Goal: Task Accomplishment & Management: Use online tool/utility

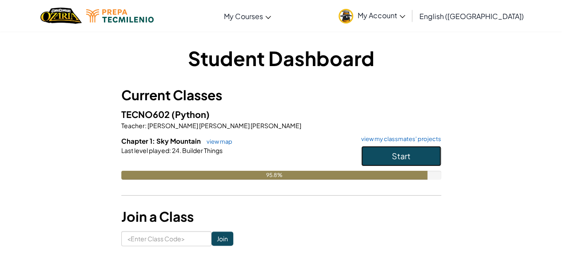
click at [411, 154] on button "Start" at bounding box center [401, 156] width 80 height 20
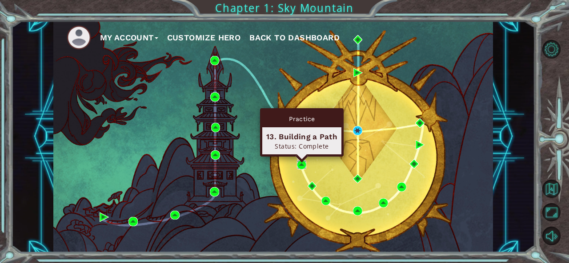
click at [301, 165] on img at bounding box center [301, 164] width 9 height 9
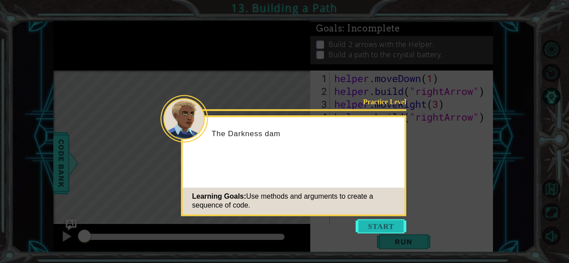
click at [385, 229] on button "Start" at bounding box center [380, 226] width 51 height 14
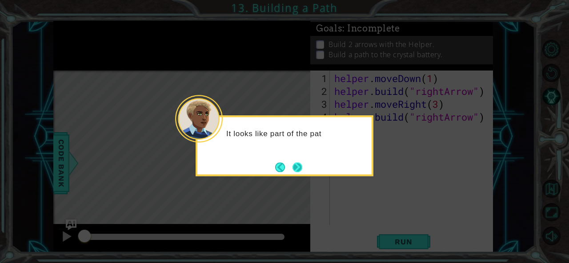
click at [298, 163] on button "Next" at bounding box center [297, 167] width 14 height 14
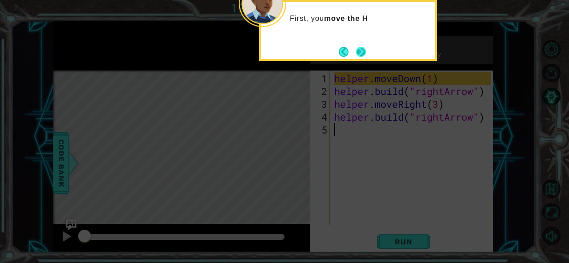
click at [360, 55] on button "Next" at bounding box center [360, 51] width 11 height 11
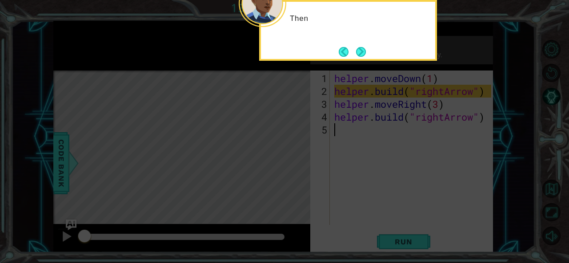
click at [360, 55] on button "Next" at bounding box center [361, 52] width 14 height 14
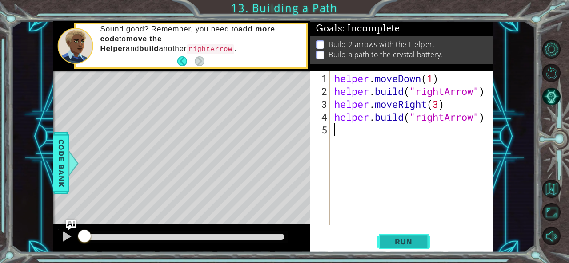
click at [426, 241] on button "Run" at bounding box center [403, 242] width 53 height 18
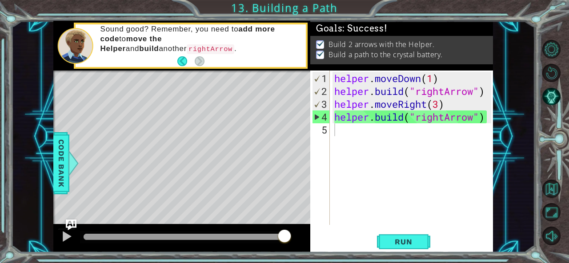
drag, startPoint x: 93, startPoint y: 238, endPoint x: 336, endPoint y: 232, distance: 242.6
click at [336, 232] on body "1 ההההההההההההההההההההההההההההההההההההההההההההההההההההההההההההההההההההההההההההה…" at bounding box center [284, 131] width 569 height 263
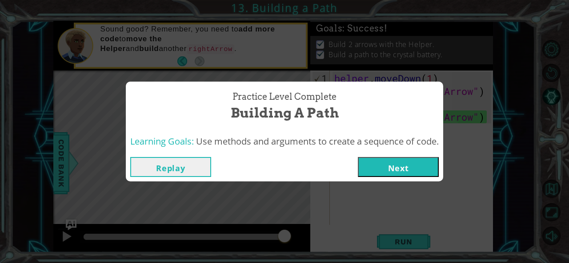
click at [381, 172] on button "Next" at bounding box center [398, 167] width 81 height 20
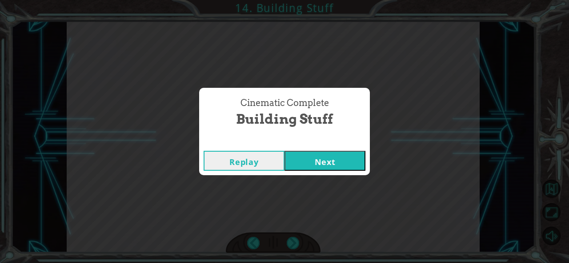
click at [354, 165] on button "Next" at bounding box center [324, 161] width 81 height 20
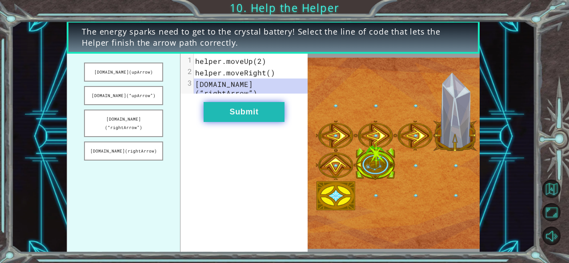
click at [251, 115] on button "Submit" at bounding box center [243, 112] width 81 height 20
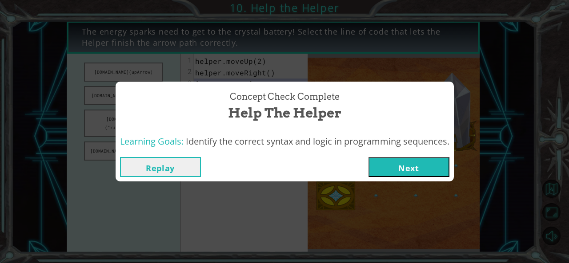
click at [427, 163] on button "Next" at bounding box center [408, 167] width 81 height 20
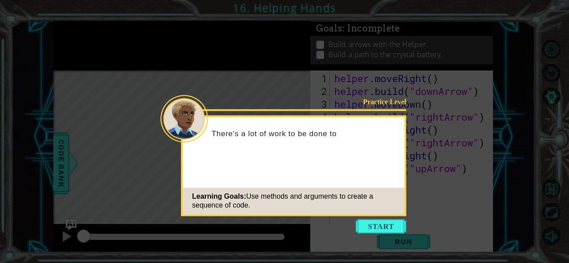
click at [344, 230] on icon at bounding box center [284, 131] width 569 height 263
click at [398, 217] on icon at bounding box center [284, 131] width 569 height 263
click at [390, 227] on button "Start" at bounding box center [380, 226] width 51 height 14
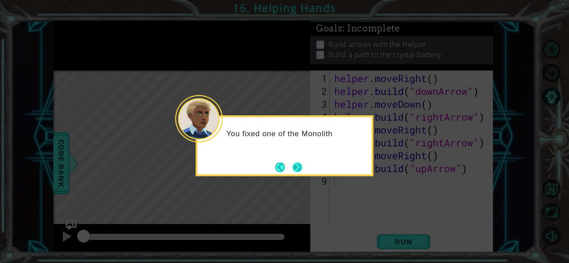
click at [299, 173] on button "Next" at bounding box center [297, 168] width 10 height 10
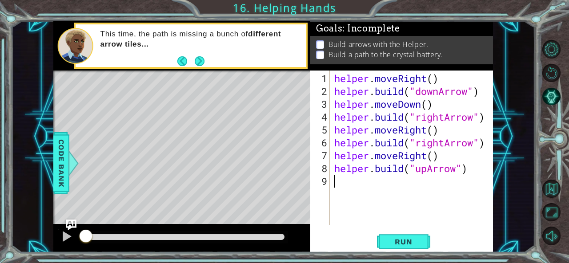
drag, startPoint x: 86, startPoint y: 243, endPoint x: 187, endPoint y: 243, distance: 101.3
drag, startPoint x: 187, startPoint y: 243, endPoint x: 207, endPoint y: 232, distance: 22.7
click at [207, 232] on div at bounding box center [181, 238] width 257 height 28
click at [206, 232] on div at bounding box center [184, 237] width 208 height 12
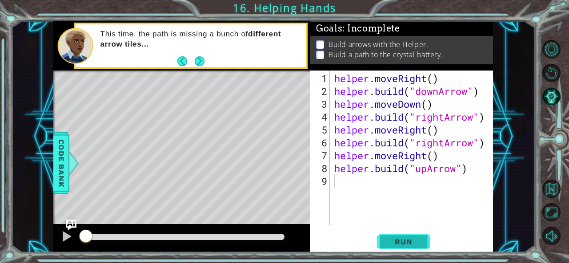
click at [388, 238] on span "Run" at bounding box center [403, 242] width 35 height 9
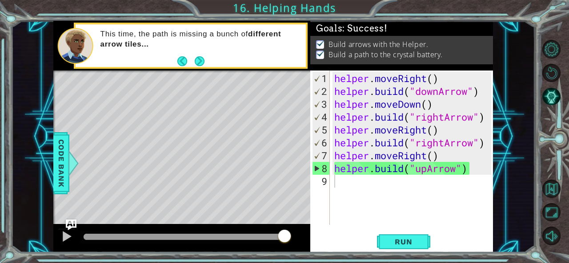
drag, startPoint x: 101, startPoint y: 238, endPoint x: 297, endPoint y: 241, distance: 195.5
click at [297, 241] on body "1 ההההההההההההההההההההההההההההההההההההההההההההההההההההההההההההההההההההההההההההה…" at bounding box center [284, 131] width 569 height 263
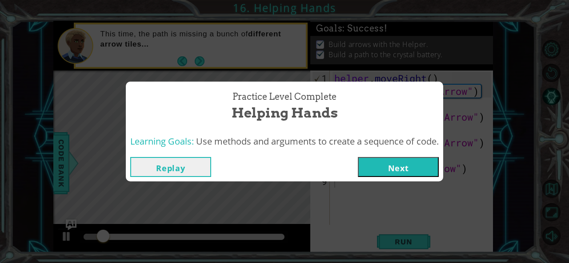
click at [379, 173] on button "Next" at bounding box center [398, 167] width 81 height 20
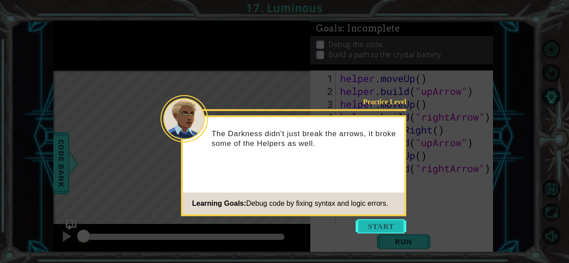
click at [401, 231] on button "Start" at bounding box center [380, 226] width 51 height 14
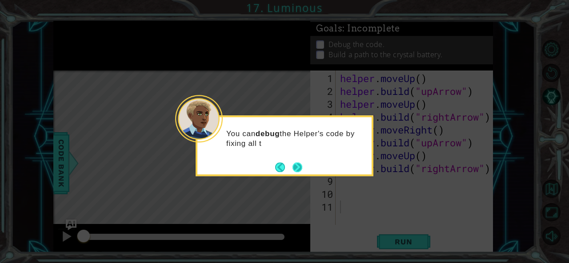
click at [301, 169] on button "Next" at bounding box center [297, 168] width 12 height 12
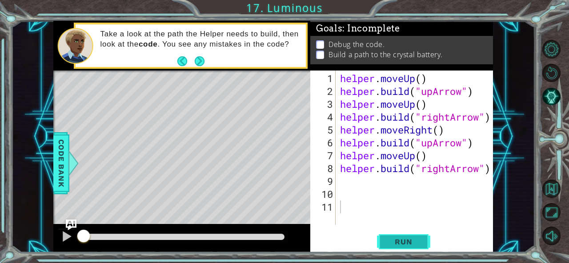
click at [393, 238] on span "Run" at bounding box center [403, 242] width 35 height 9
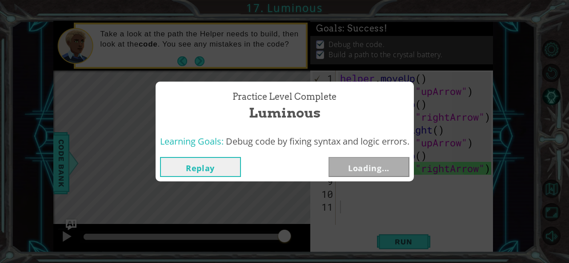
drag, startPoint x: 109, startPoint y: 241, endPoint x: 344, endPoint y: 235, distance: 234.6
click at [344, 235] on body "1 ההההההההההההההההההההההההההההההההההההההההההההההההההההההההההההההההההההההההההההה…" at bounding box center [284, 131] width 569 height 263
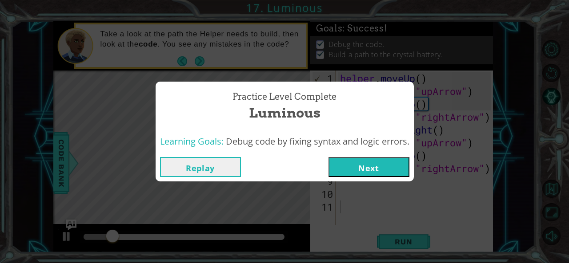
drag, startPoint x: 370, startPoint y: 180, endPoint x: 373, endPoint y: 170, distance: 10.7
click at [373, 170] on div "Replay Next" at bounding box center [284, 167] width 258 height 29
click at [373, 170] on button "Next" at bounding box center [368, 167] width 81 height 20
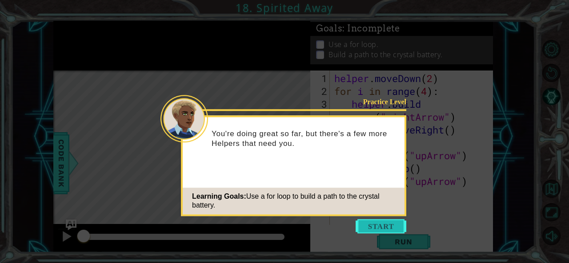
click at [374, 223] on button "Start" at bounding box center [380, 226] width 51 height 14
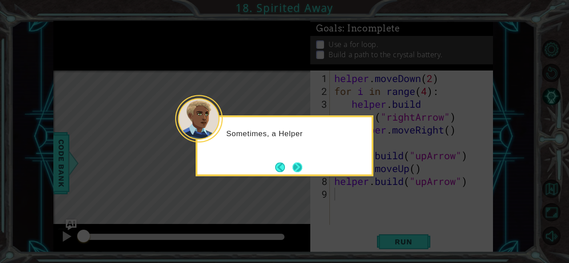
click at [304, 172] on button "Next" at bounding box center [298, 167] width 16 height 16
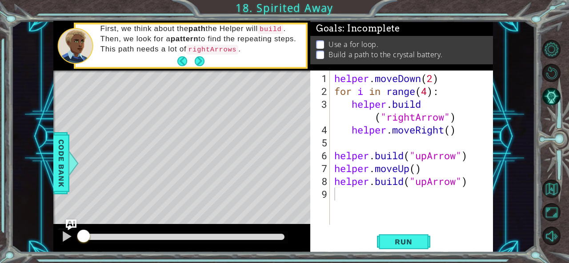
drag, startPoint x: 402, startPoint y: 243, endPoint x: 122, endPoint y: 237, distance: 279.9
click at [122, 237] on div "1 ההההההההההההההההההההההההההההההההההההההההההההההההההההההההההההההההההההההההההההה…" at bounding box center [273, 137] width 440 height 232
click at [403, 231] on div "1 2 3 4 5 6 7 8 9 helper . moveDown ( 2 ) for i in range ( 4 ) : helper . build…" at bounding box center [401, 162] width 183 height 183
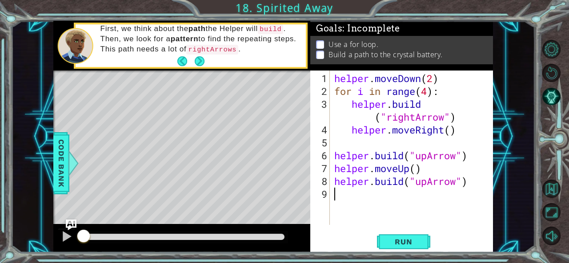
click at [403, 231] on div "1 2 3 4 5 6 7 8 9 helper . moveDown ( 2 ) for i in range ( 4 ) : helper . build…" at bounding box center [401, 162] width 183 height 183
click at [403, 240] on span "Run" at bounding box center [403, 242] width 35 height 9
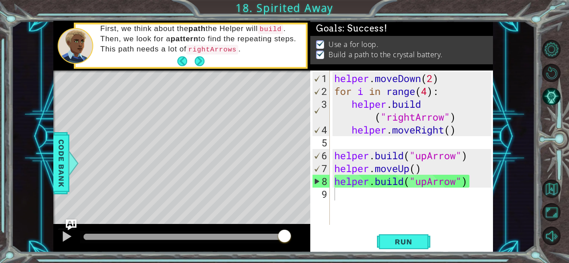
drag, startPoint x: 95, startPoint y: 233, endPoint x: 331, endPoint y: 217, distance: 236.9
click at [331, 217] on body "1 ההההההההההההההההההההההההההההההההההההההההההההההההההההההההההההההההההההההההההההה…" at bounding box center [284, 131] width 569 height 263
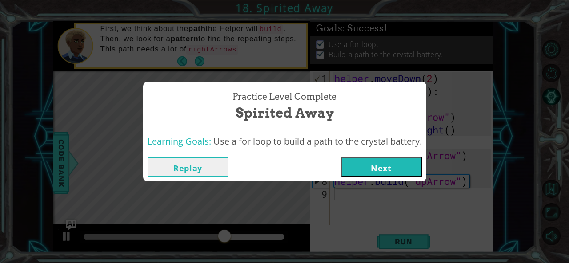
click at [383, 168] on button "Next" at bounding box center [381, 167] width 81 height 20
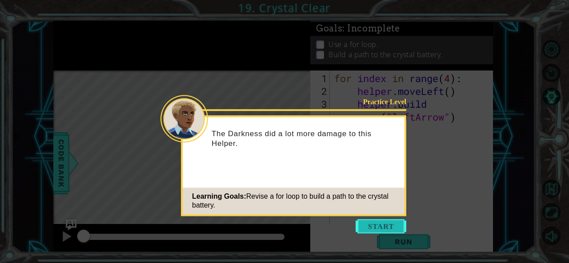
click at [403, 231] on button "Start" at bounding box center [380, 226] width 51 height 14
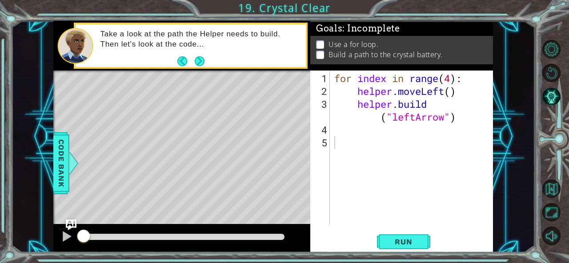
click at [463, 261] on div "1 ההההההההההההההההההההההההההההההההההההההההההההההההההההההההההההההההההההההההההההה…" at bounding box center [284, 131] width 569 height 263
click at [415, 242] on span "Run" at bounding box center [403, 242] width 35 height 9
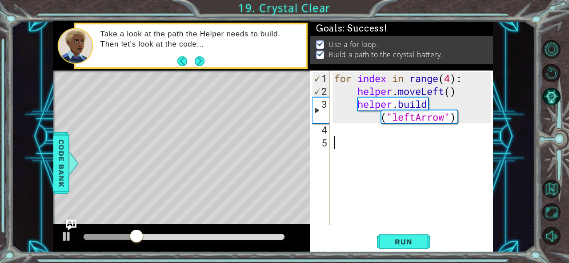
click at [398, 190] on div "for index in range ( 4 ) : helper . moveLeft ( ) helper . build ( "leftArrow" )" at bounding box center [413, 162] width 163 height 180
drag, startPoint x: 145, startPoint y: 237, endPoint x: 273, endPoint y: 235, distance: 127.9
click at [221, 235] on div at bounding box center [213, 237] width 16 height 16
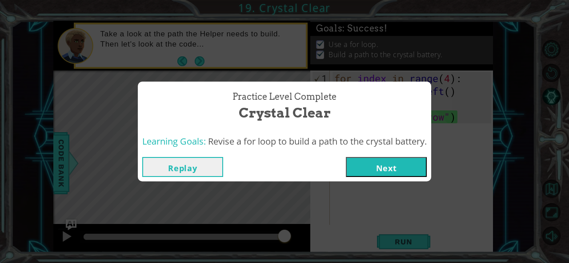
click at [402, 176] on button "Next" at bounding box center [386, 167] width 81 height 20
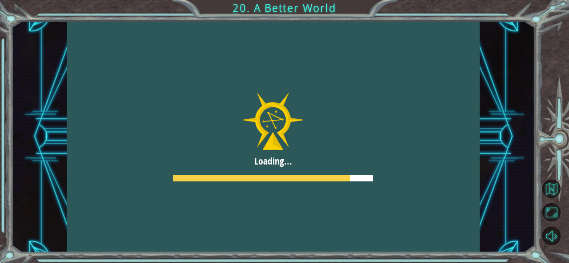
click at [402, 175] on div at bounding box center [273, 137] width 413 height 232
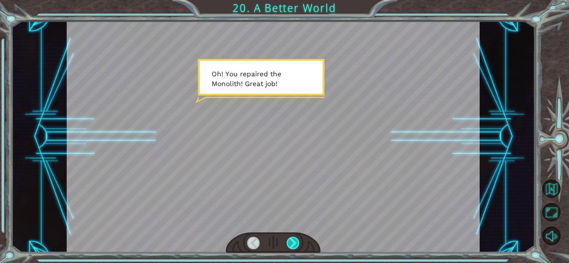
click at [297, 238] on div at bounding box center [293, 243] width 12 height 12
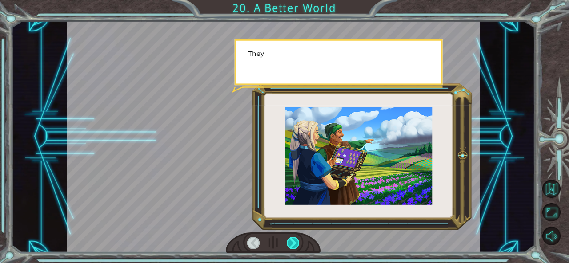
click at [297, 238] on div at bounding box center [293, 243] width 12 height 12
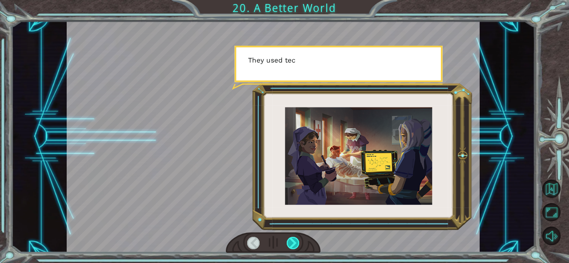
click at [297, 238] on div at bounding box center [293, 243] width 12 height 12
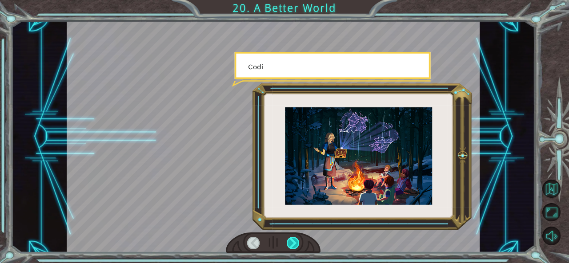
click at [297, 238] on div at bounding box center [293, 243] width 12 height 12
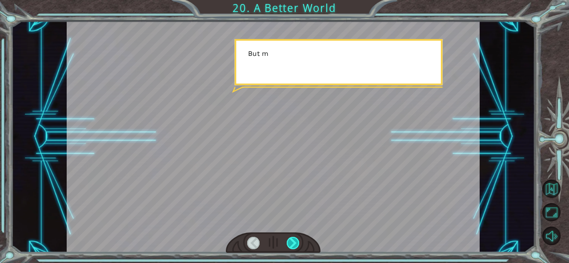
click at [297, 238] on div at bounding box center [293, 243] width 12 height 12
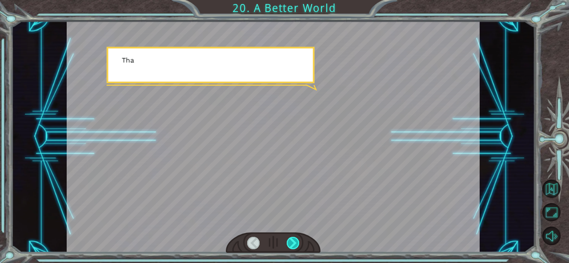
click at [297, 238] on div at bounding box center [293, 243] width 12 height 12
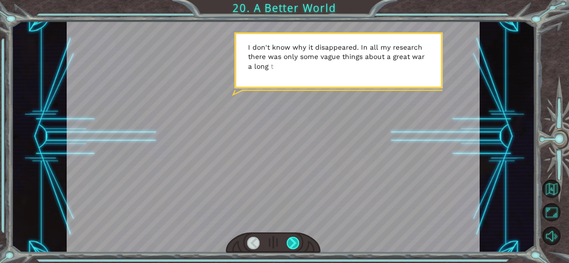
click at [297, 238] on div at bounding box center [293, 243] width 12 height 12
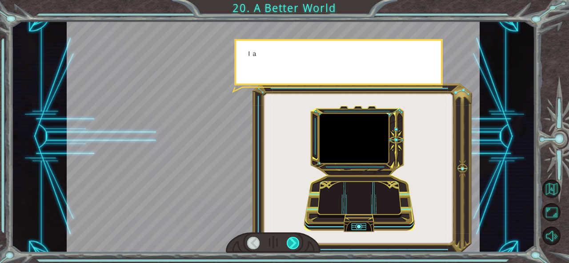
click at [297, 238] on div at bounding box center [293, 243] width 12 height 12
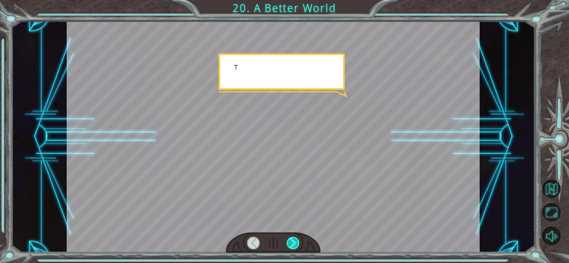
click at [297, 238] on div at bounding box center [293, 243] width 12 height 12
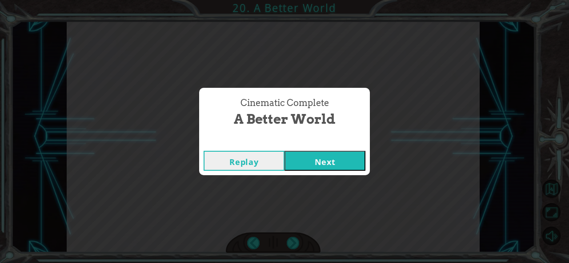
click at [306, 168] on button "Next" at bounding box center [324, 161] width 81 height 20
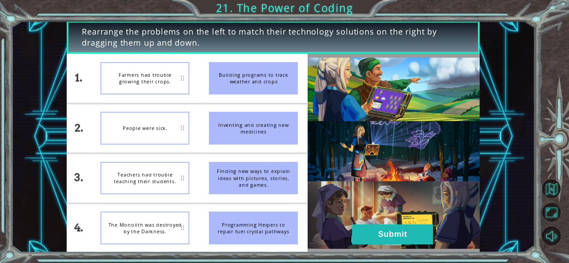
click at [305, 168] on li "Finding new ways to explain ideas with pictures, stories, and games." at bounding box center [253, 178] width 108 height 49
click at [367, 224] on img at bounding box center [392, 153] width 171 height 191
click at [370, 226] on button "Submit" at bounding box center [392, 235] width 81 height 20
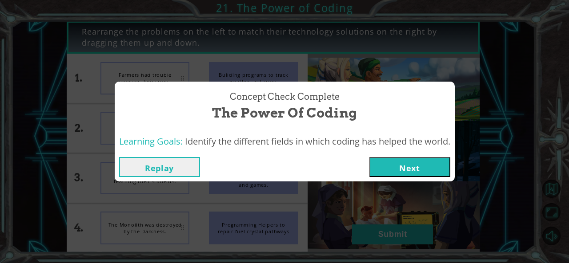
click at [411, 165] on button "Next" at bounding box center [409, 167] width 81 height 20
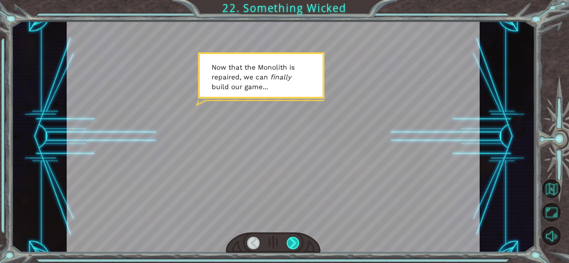
click at [292, 246] on div at bounding box center [293, 243] width 12 height 12
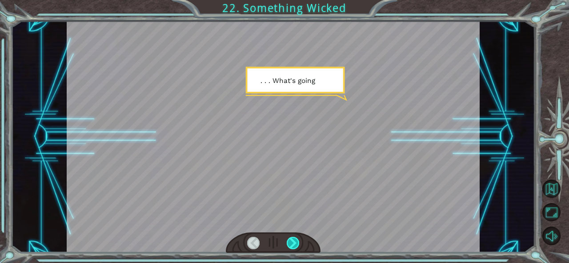
click at [292, 246] on div at bounding box center [293, 243] width 12 height 12
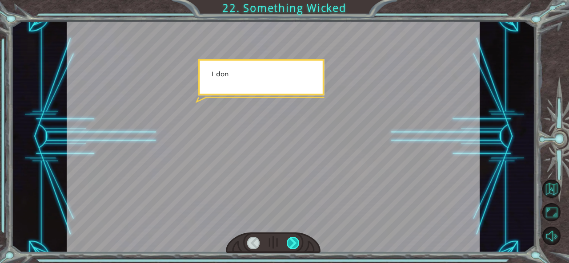
click at [292, 246] on div at bounding box center [293, 243] width 12 height 12
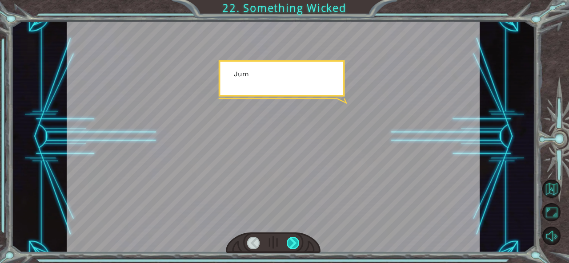
click at [292, 246] on div at bounding box center [293, 243] width 12 height 12
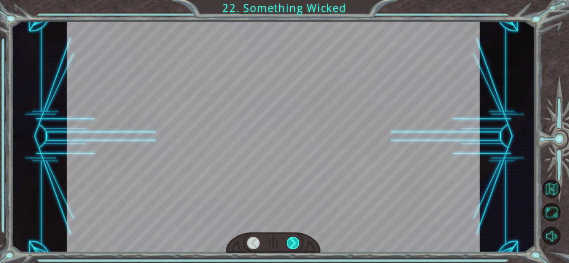
click at [292, 246] on div at bounding box center [293, 243] width 12 height 12
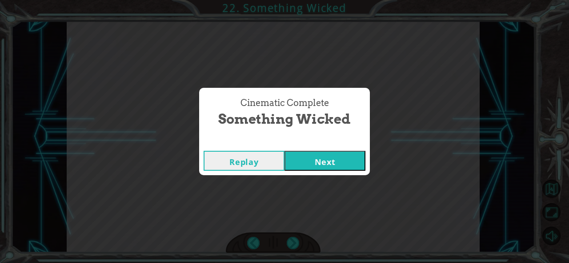
click at [335, 162] on button "Next" at bounding box center [324, 161] width 81 height 20
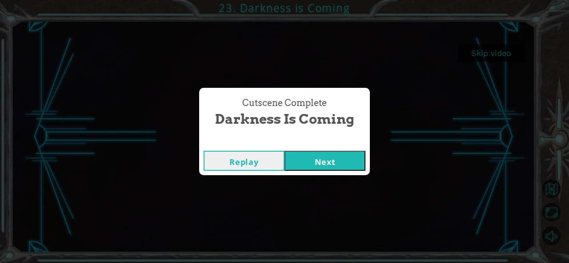
click at [336, 167] on button "Next" at bounding box center [324, 161] width 81 height 20
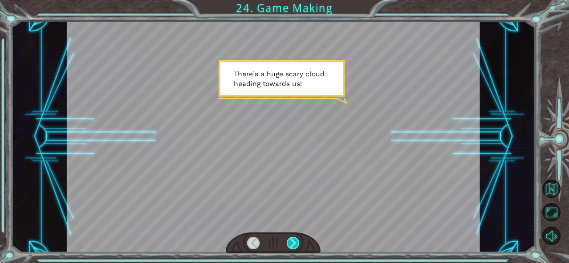
click at [294, 240] on div at bounding box center [293, 243] width 12 height 12
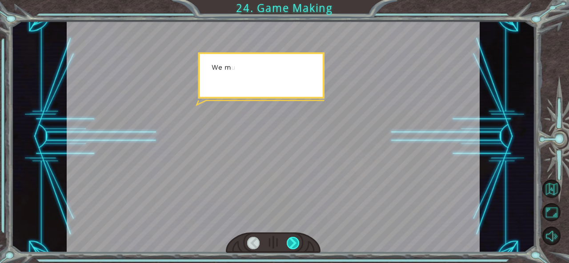
click at [294, 240] on div at bounding box center [293, 243] width 12 height 12
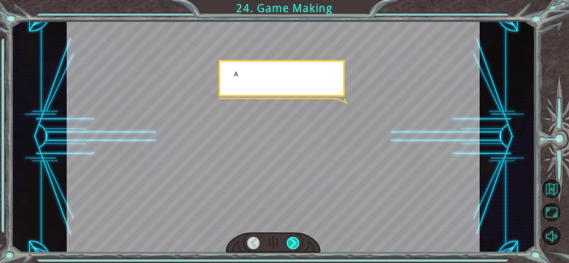
click at [294, 240] on div at bounding box center [293, 243] width 12 height 12
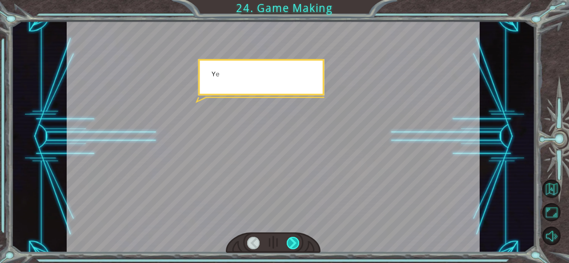
click at [294, 240] on div at bounding box center [293, 243] width 12 height 12
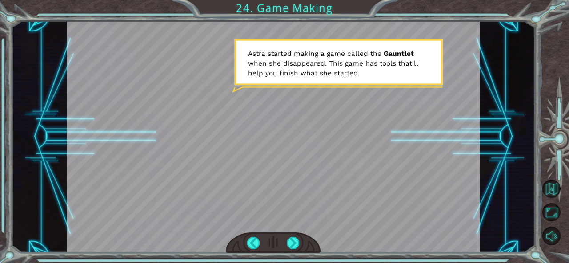
click at [305, 243] on div at bounding box center [273, 243] width 95 height 21
click at [297, 243] on div at bounding box center [293, 243] width 12 height 12
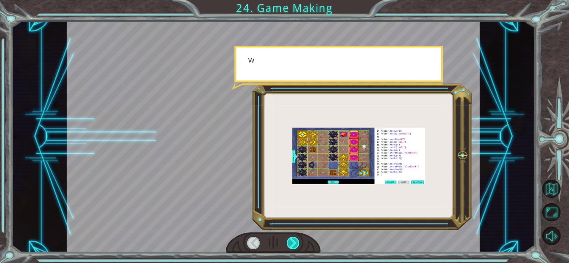
click at [297, 243] on div at bounding box center [293, 243] width 12 height 12
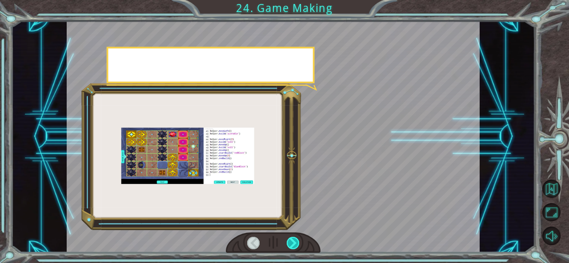
click at [297, 243] on div at bounding box center [293, 243] width 12 height 12
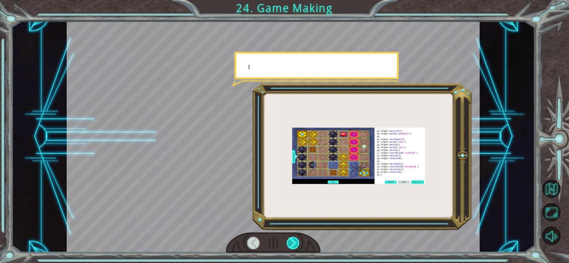
click at [297, 243] on div at bounding box center [293, 243] width 12 height 12
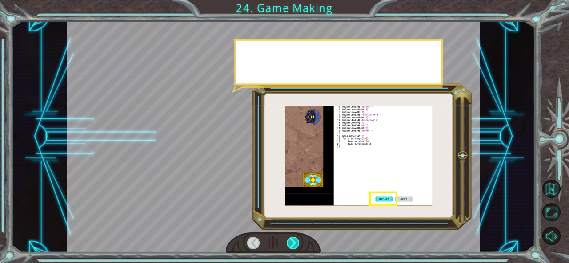
click at [297, 243] on div at bounding box center [293, 243] width 12 height 12
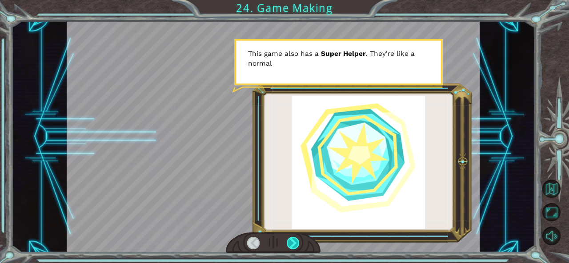
click at [293, 244] on div at bounding box center [293, 243] width 12 height 12
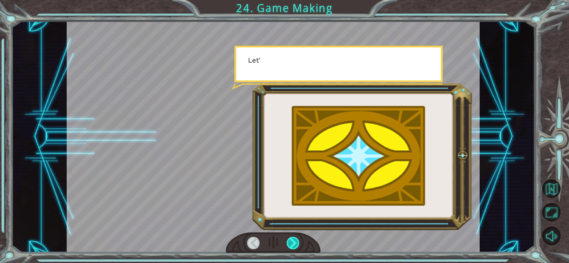
click at [293, 244] on div at bounding box center [293, 243] width 12 height 12
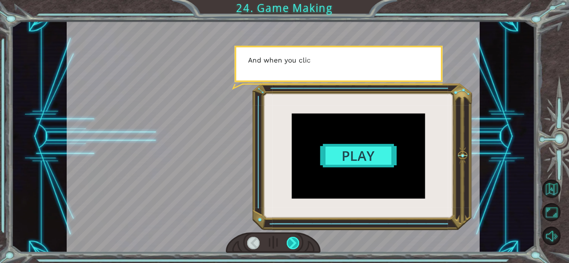
click at [293, 244] on div at bounding box center [293, 243] width 12 height 12
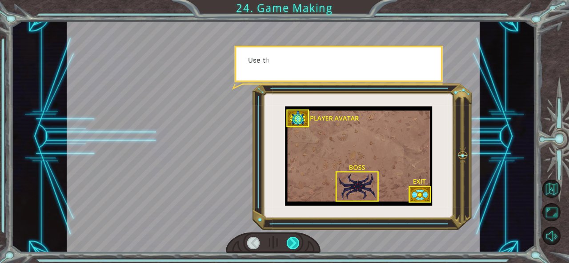
click at [293, 244] on div at bounding box center [293, 243] width 12 height 12
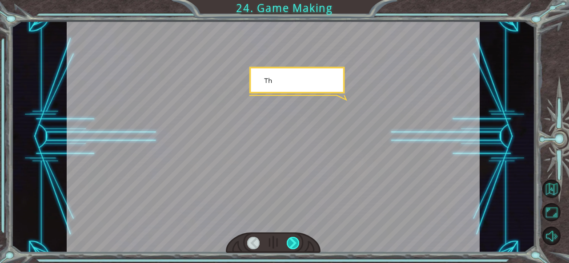
click at [293, 244] on div at bounding box center [293, 243] width 12 height 12
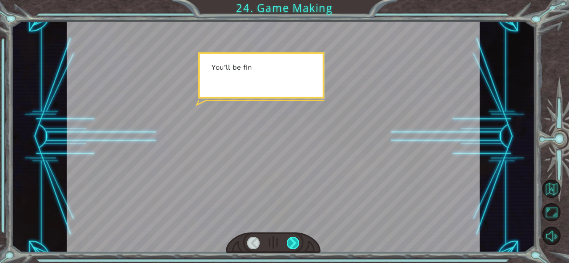
click at [293, 244] on div at bounding box center [293, 243] width 12 height 12
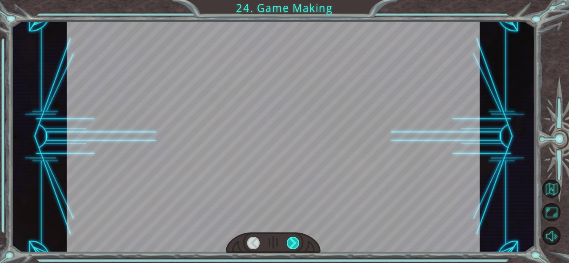
click at [293, 244] on div at bounding box center [293, 243] width 12 height 12
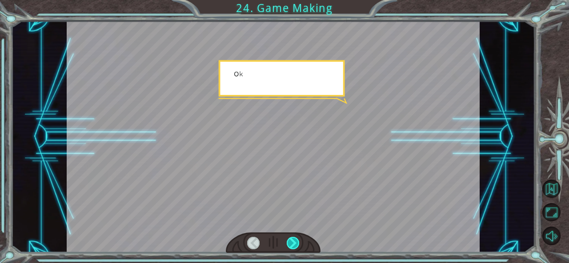
click at [293, 244] on div at bounding box center [293, 243] width 12 height 12
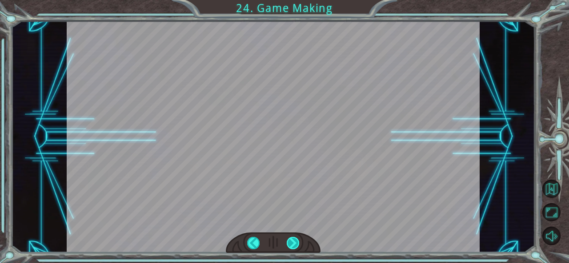
click at [293, 244] on div at bounding box center [293, 243] width 12 height 12
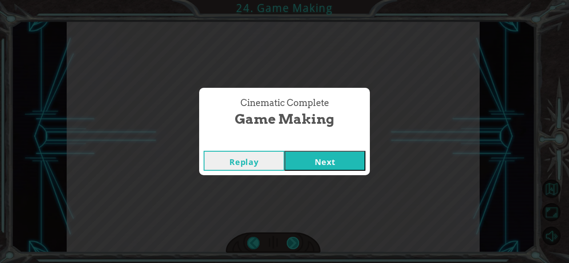
click at [293, 244] on div "Cinematic Complete Game Making Replay Next" at bounding box center [284, 131] width 569 height 263
click at [328, 180] on div "Cinematic Complete Game Making Replay Next" at bounding box center [284, 131] width 569 height 263
click at [333, 159] on button "Next" at bounding box center [324, 161] width 81 height 20
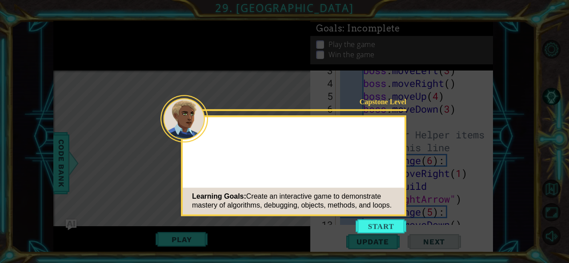
scroll to position [116, 0]
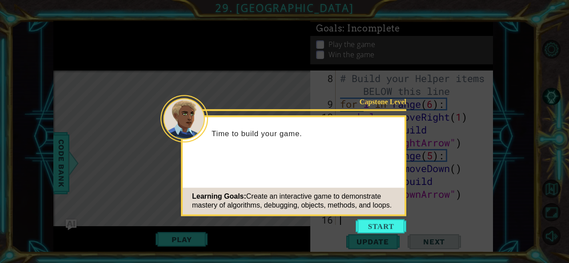
click at [386, 217] on icon at bounding box center [284, 131] width 569 height 263
click at [386, 218] on icon at bounding box center [284, 131] width 569 height 263
click at [385, 222] on button "Start" at bounding box center [380, 226] width 51 height 14
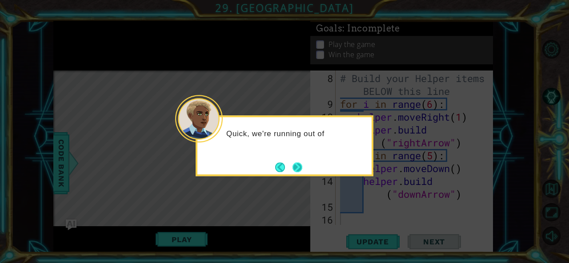
click at [298, 164] on button "Next" at bounding box center [297, 168] width 10 height 10
click at [298, 164] on button "Next" at bounding box center [297, 167] width 10 height 10
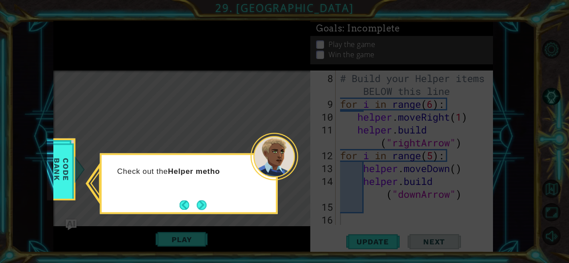
click at [298, 164] on icon at bounding box center [284, 131] width 569 height 263
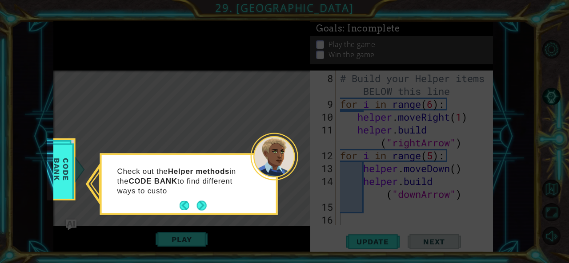
click at [298, 164] on icon at bounding box center [284, 131] width 569 height 263
click at [209, 203] on div "Check out the Helper methods in the CODE BANK to find different ways to customi…" at bounding box center [189, 186] width 174 height 55
click at [200, 207] on button "Next" at bounding box center [201, 206] width 10 height 10
